Goal: Task Accomplishment & Management: Use online tool/utility

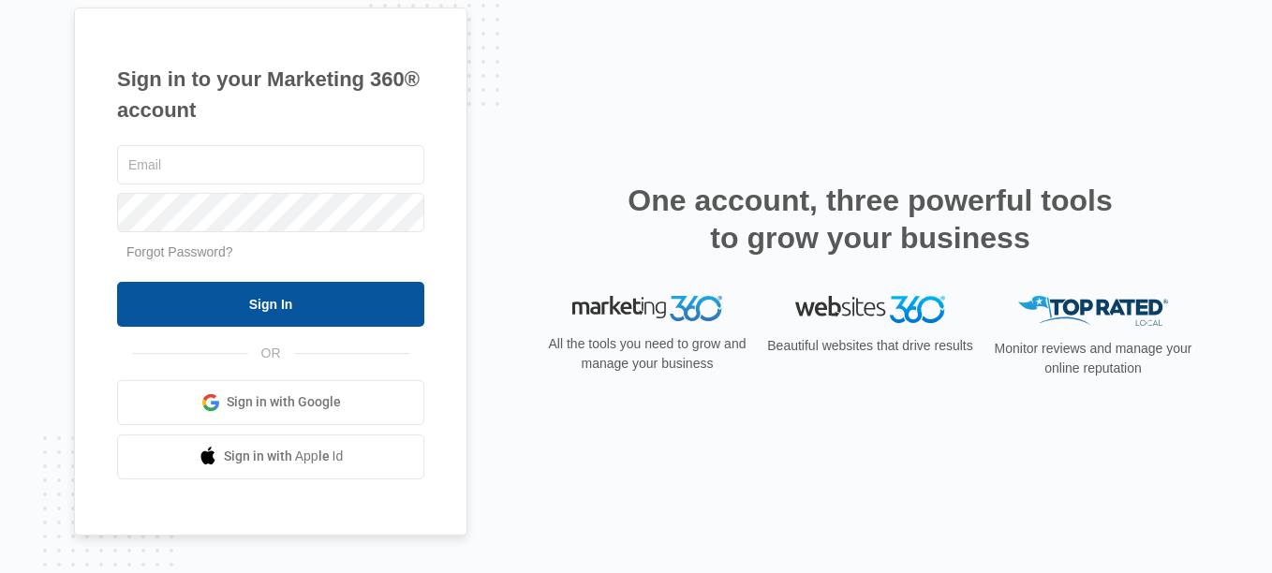
type input "bolivarmaria@hotmail.com"
click at [236, 310] on input "Sign In" at bounding box center [270, 304] width 307 height 45
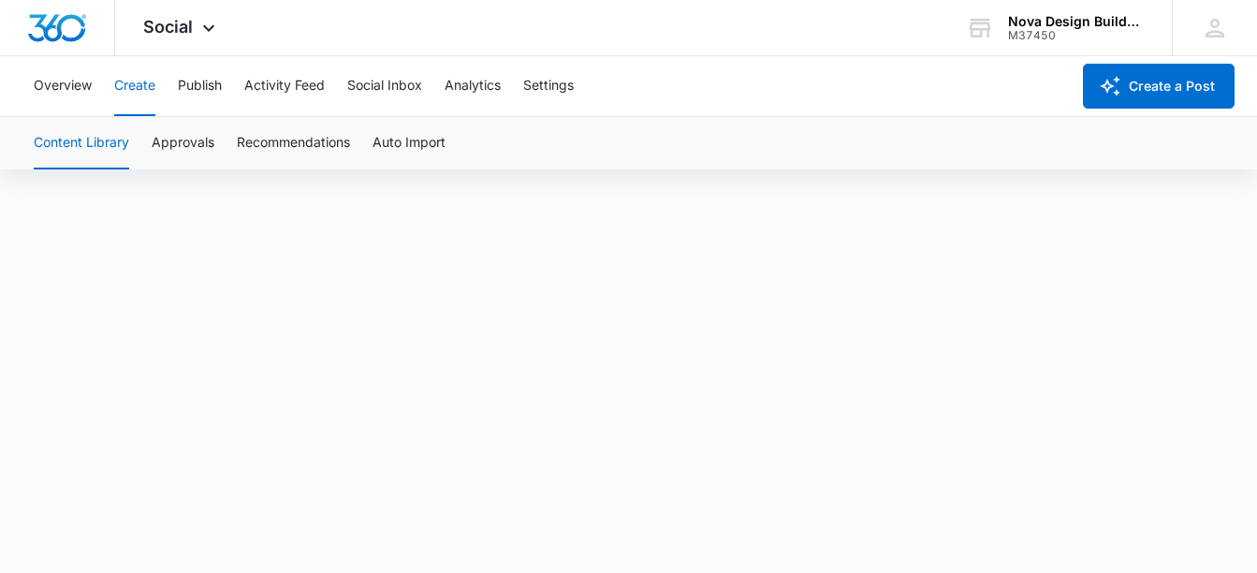
scroll to position [13, 0]
